Goal: Task Accomplishment & Management: Complete application form

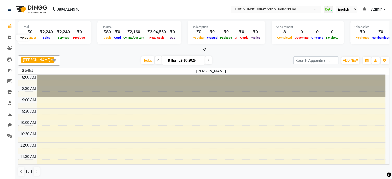
click at [9, 37] on icon at bounding box center [9, 38] width 3 height 4
select select "7588"
select select "service"
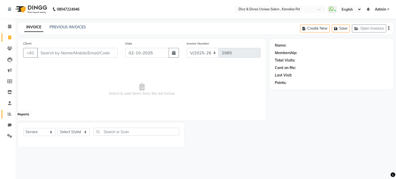
click at [10, 115] on icon at bounding box center [10, 114] width 4 height 4
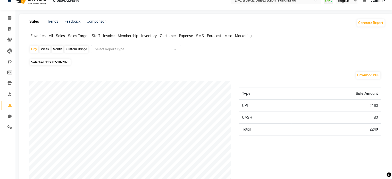
scroll to position [10, 0]
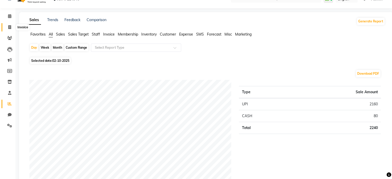
click at [9, 26] on icon at bounding box center [9, 27] width 3 height 4
select select "service"
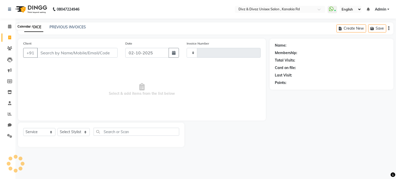
type input "2985"
select select "7588"
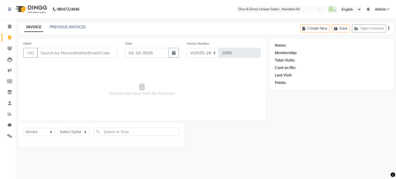
click at [66, 53] on input "Client" at bounding box center [77, 53] width 80 height 10
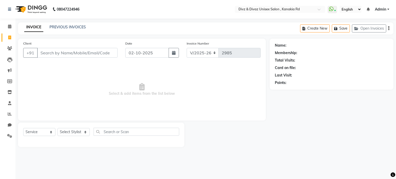
click at [66, 53] on input "Client" at bounding box center [77, 53] width 80 height 10
